Goal: Task Accomplishment & Management: Manage account settings

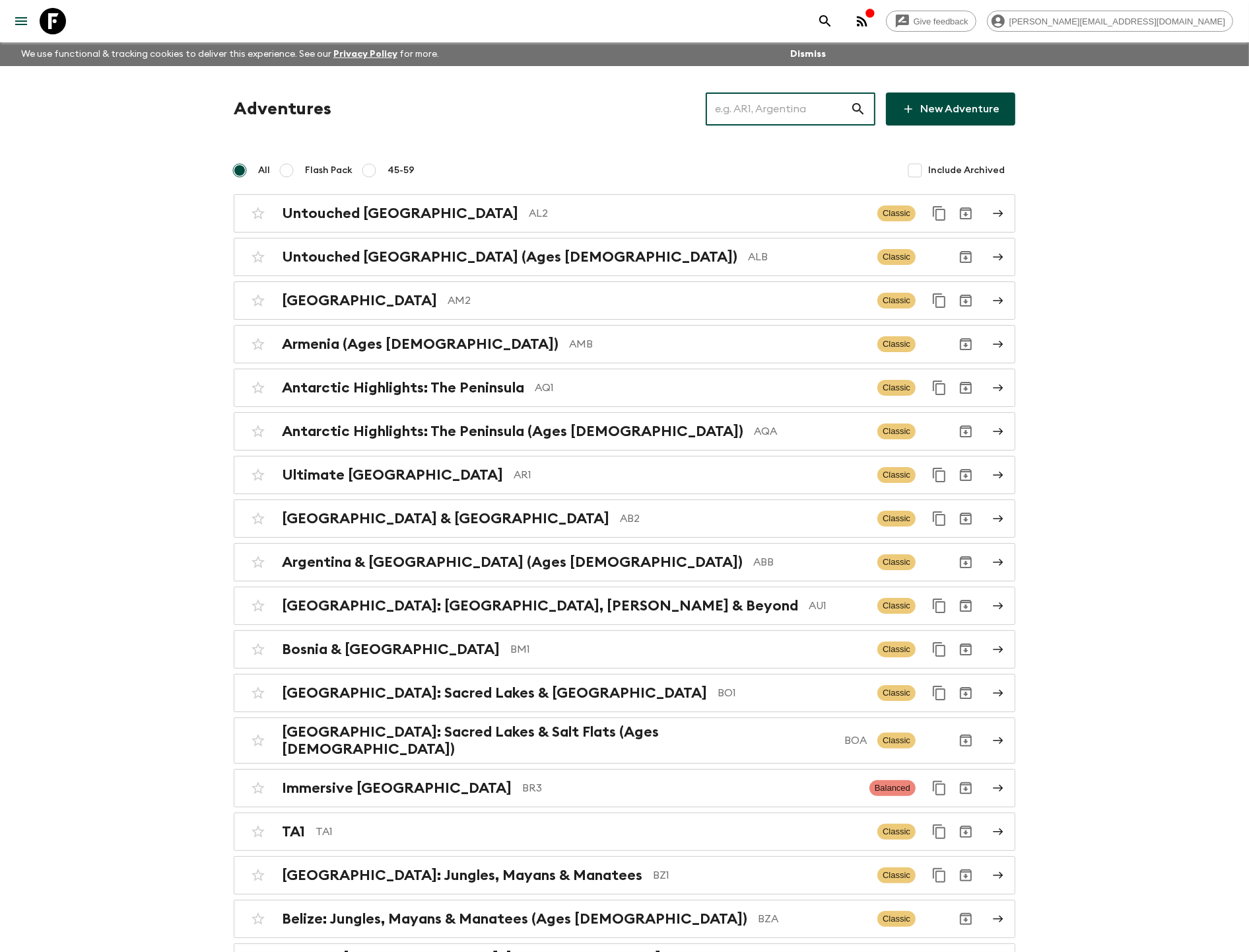
click at [814, 96] on input "text" at bounding box center [778, 109] width 144 height 37
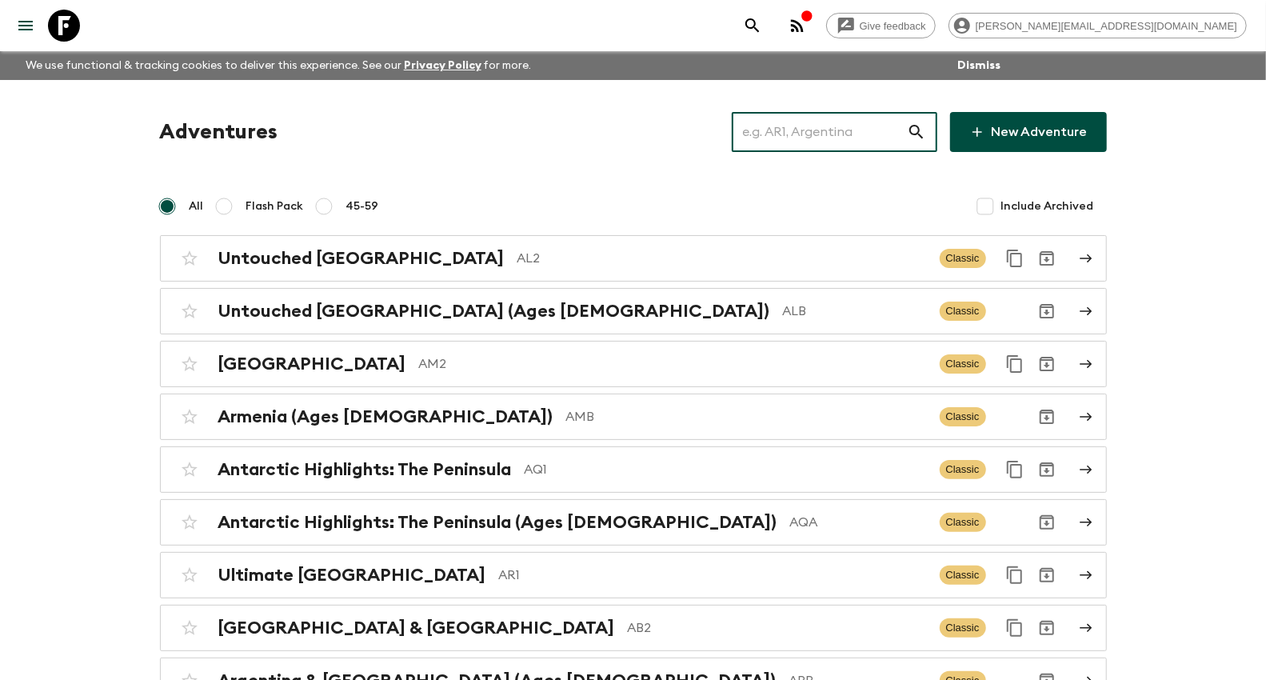
click at [849, 122] on input "text" at bounding box center [819, 132] width 175 height 45
click at [849, 125] on input "text" at bounding box center [819, 132] width 175 height 45
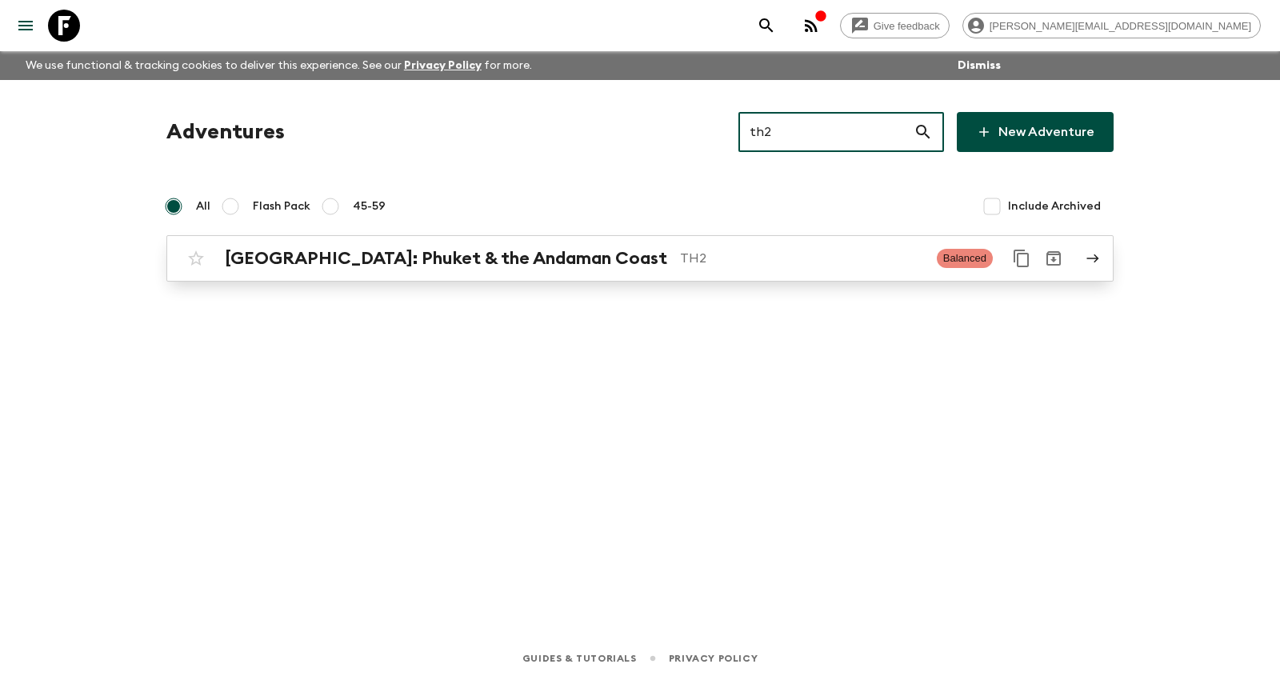
type input "th2"
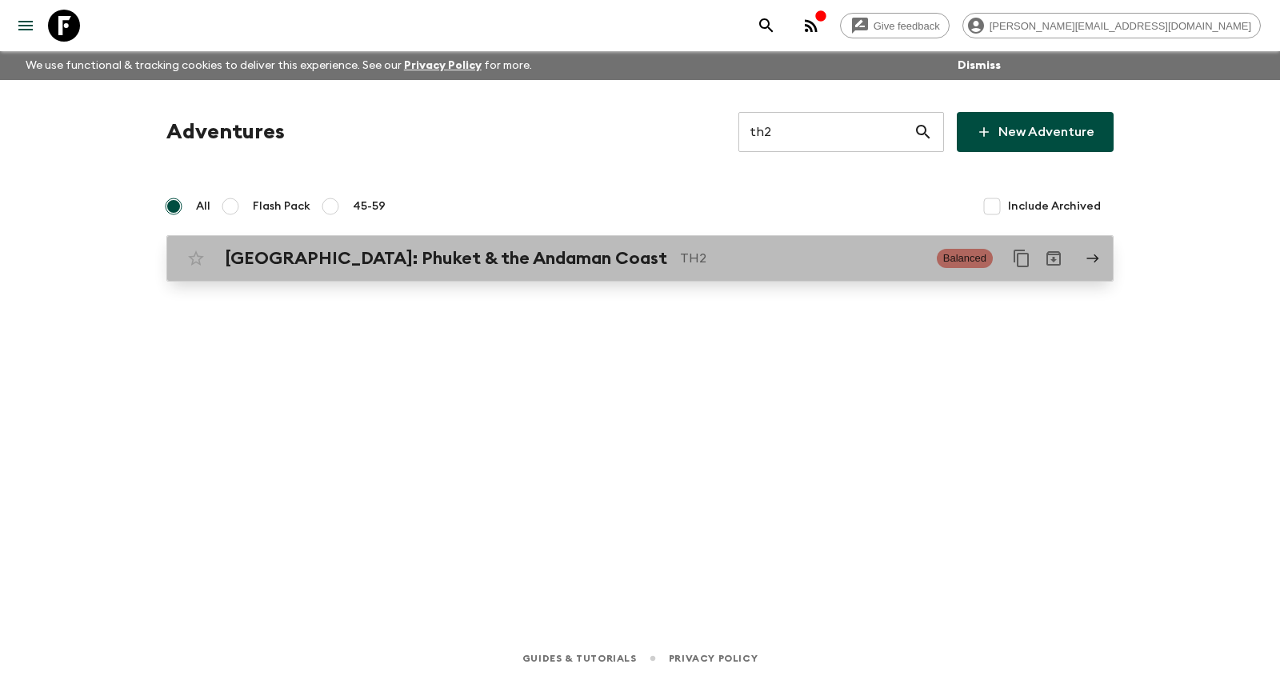
click at [680, 262] on p "TH2" at bounding box center [802, 258] width 244 height 19
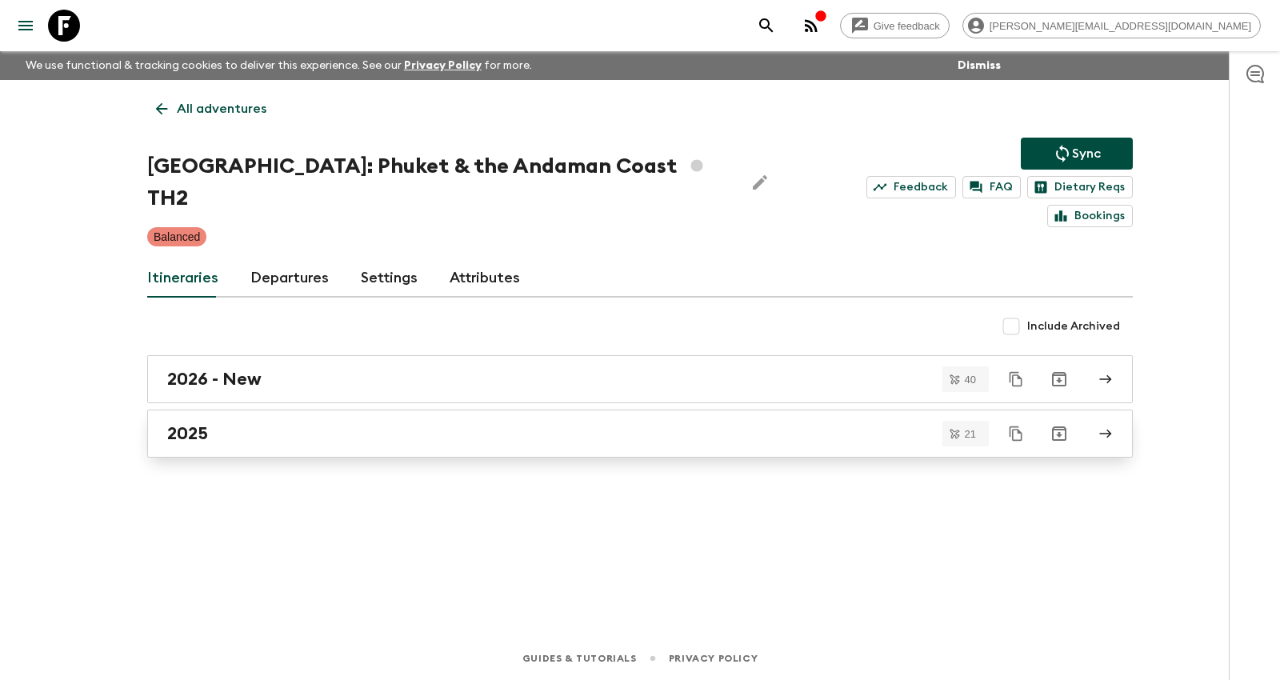
click at [356, 423] on div "2025" at bounding box center [624, 433] width 915 height 21
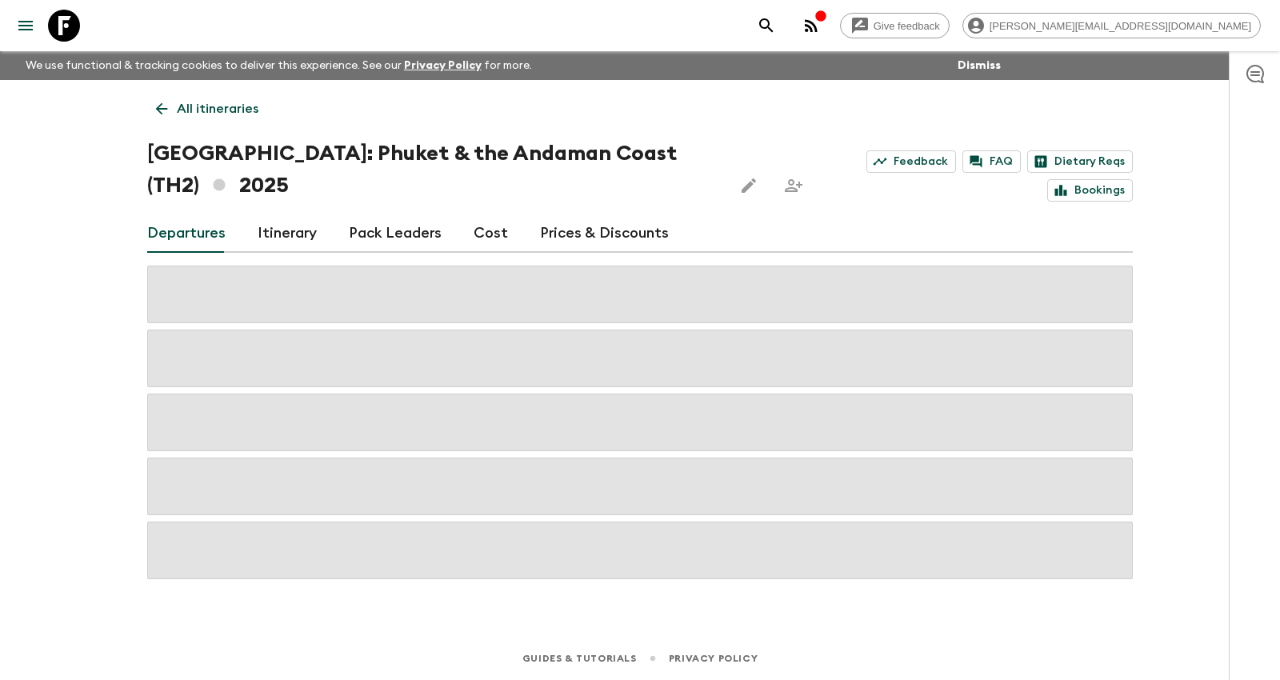
click at [565, 226] on link "Prices & Discounts" at bounding box center [604, 233] width 129 height 38
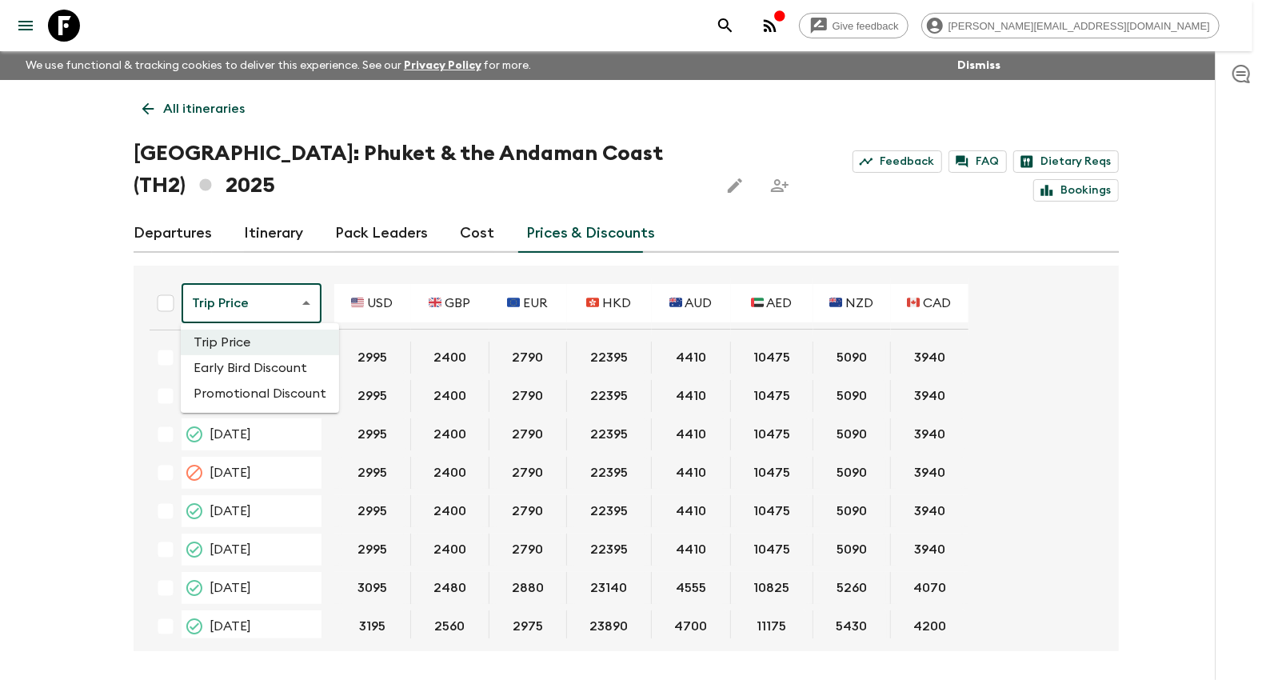
click at [254, 300] on body "Give feedback kim@flashpack.com We use functional & tracking cookies to deliver…" at bounding box center [633, 369] width 1266 height 739
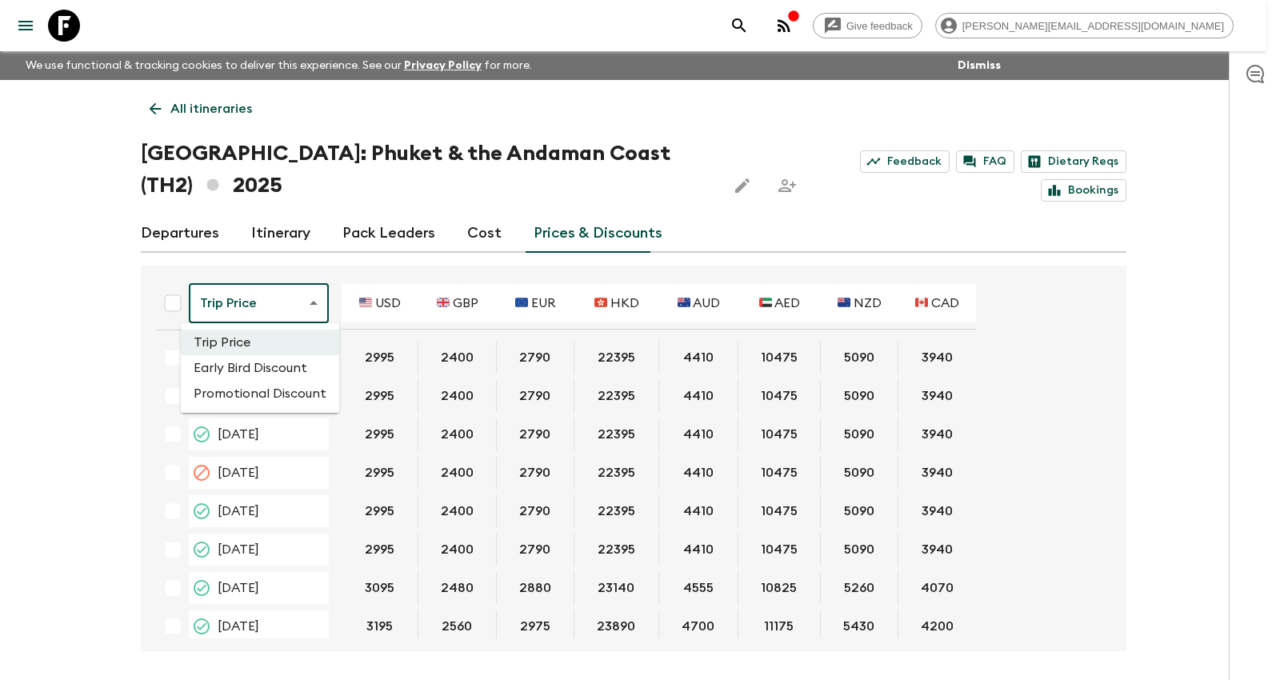
click at [256, 385] on li "Promotional Discount" at bounding box center [260, 394] width 158 height 26
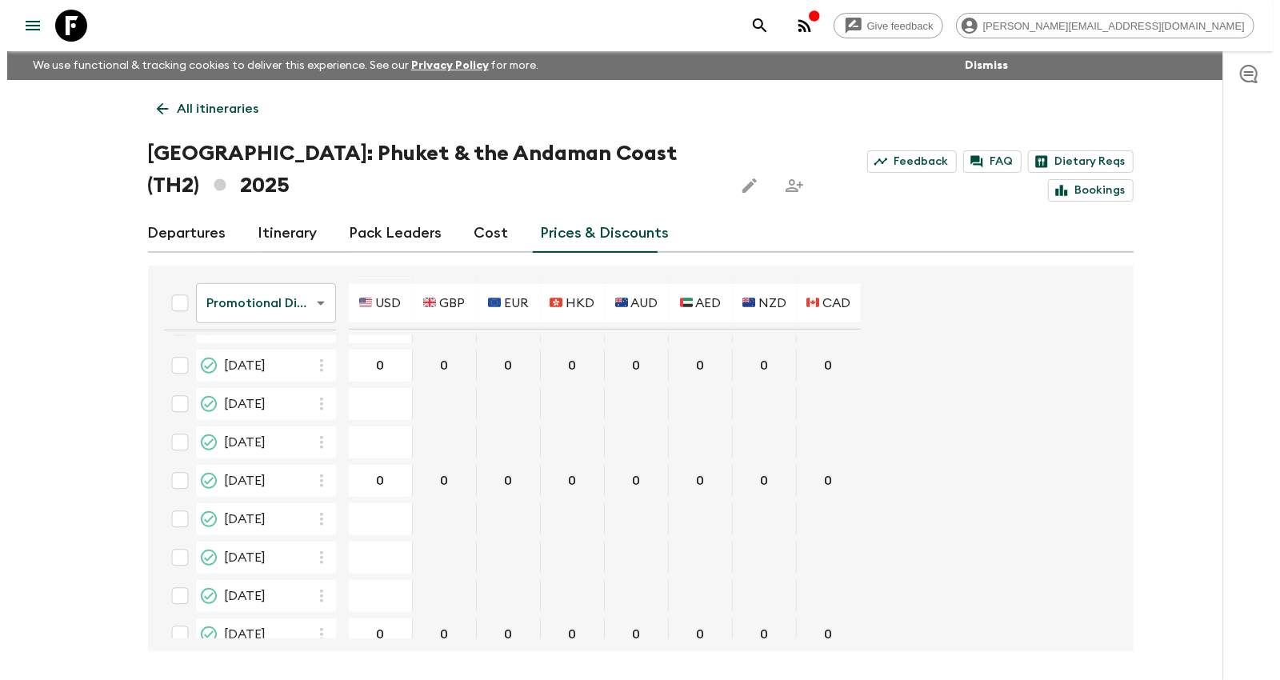
scroll to position [544, 0]
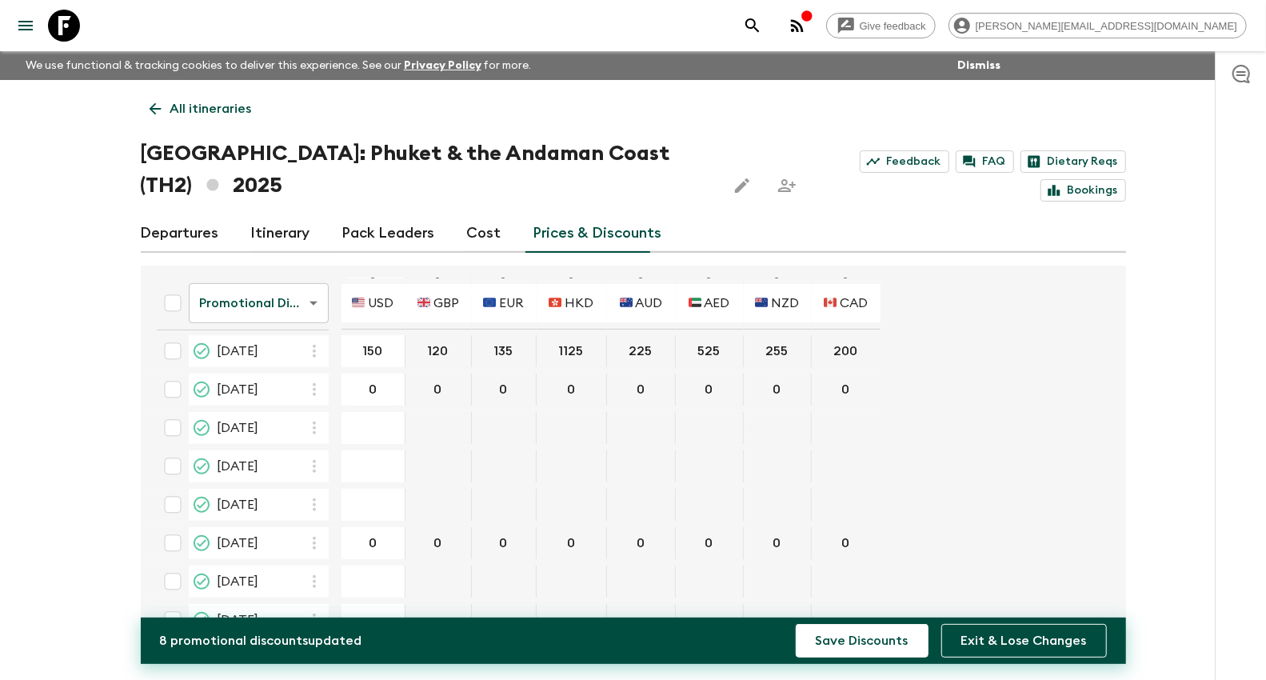
type input "150"
click at [981, 350] on form "Promotional Discount promotionalDiscount ​ 🇺🇸 USD 🇬🇧 GBP 🇪🇺 EUR 🇭🇰 HKD 🇦🇺 AUD 🇦…" at bounding box center [625, 319] width 963 height 1183
click at [882, 643] on button "Save Discounts" at bounding box center [862, 641] width 133 height 34
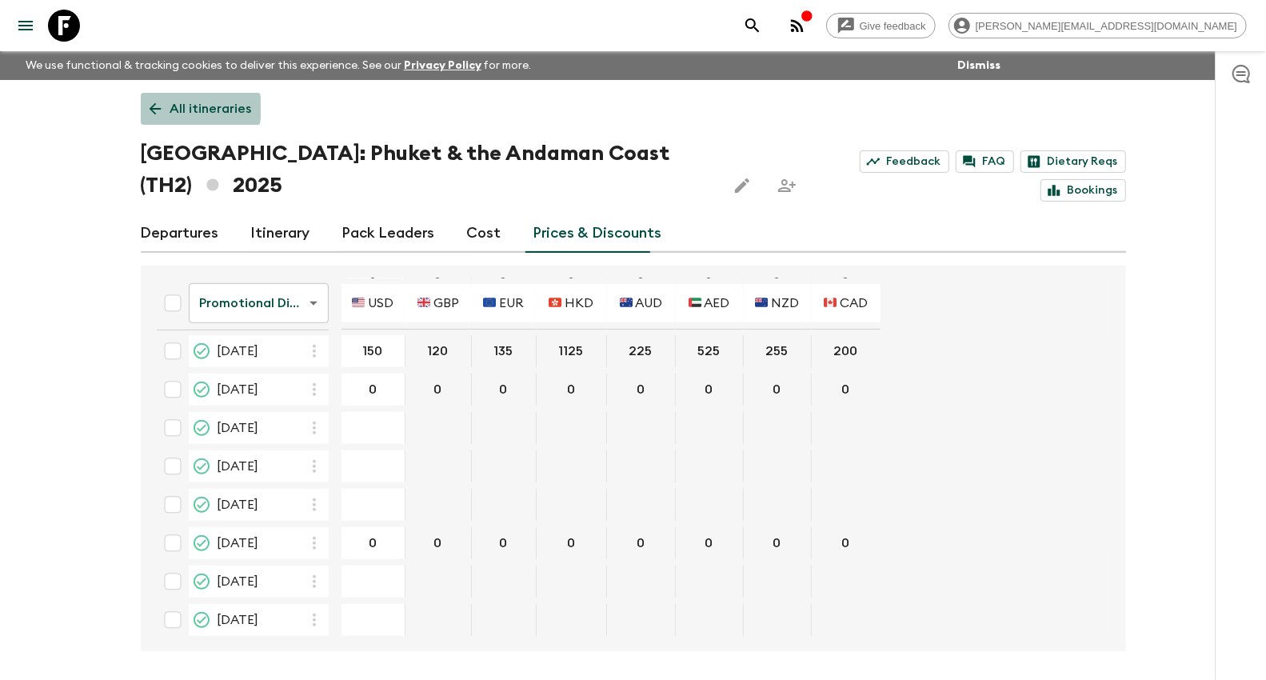
click at [183, 108] on p "All itineraries" at bounding box center [211, 108] width 82 height 19
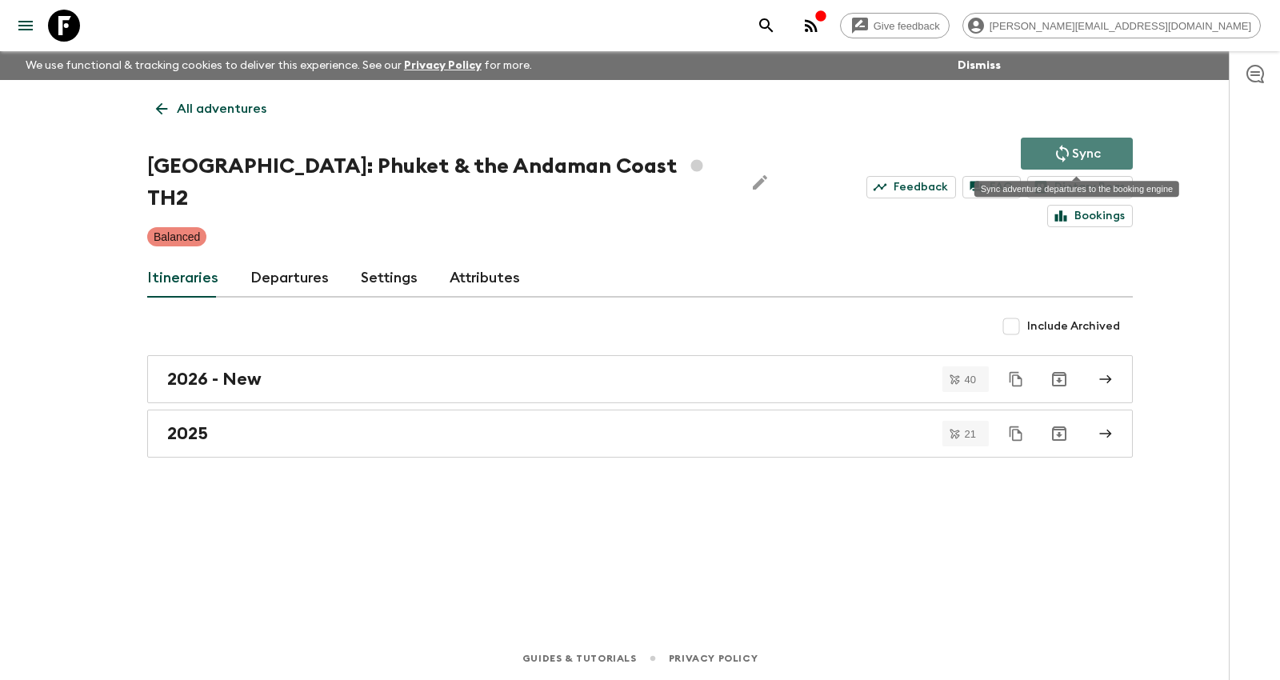
click at [1047, 150] on button "Sync" at bounding box center [1077, 154] width 112 height 32
click at [1072, 150] on p "Sync" at bounding box center [1086, 153] width 29 height 19
